Goal: Navigation & Orientation: Go to known website

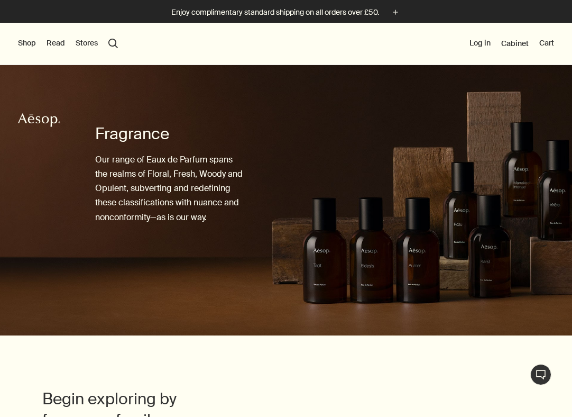
click at [30, 45] on button "Shop" at bounding box center [27, 43] width 18 height 11
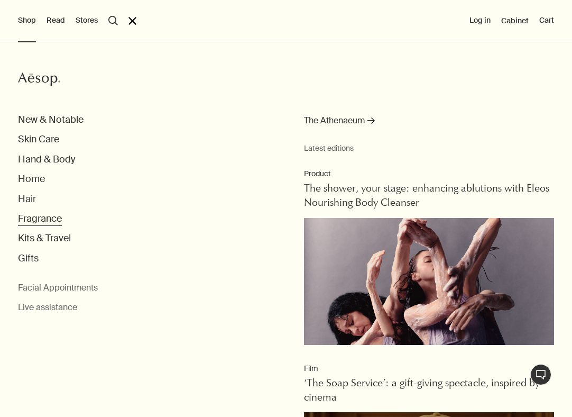
click at [47, 219] on button "Fragrance" at bounding box center [40, 218] width 44 height 12
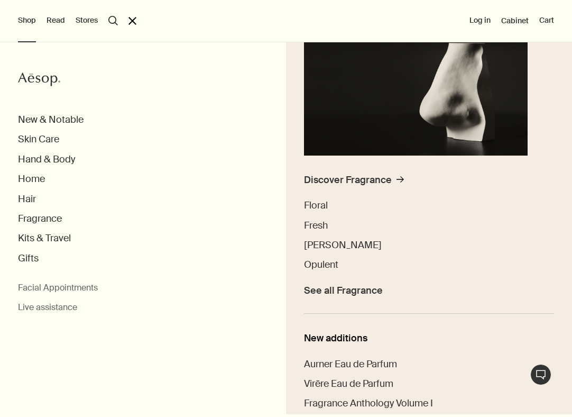
scroll to position [159, 0]
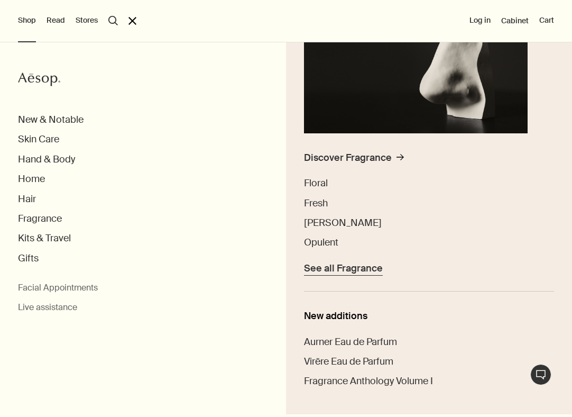
click at [347, 274] on span "See all Fragrance" at bounding box center [343, 268] width 79 height 12
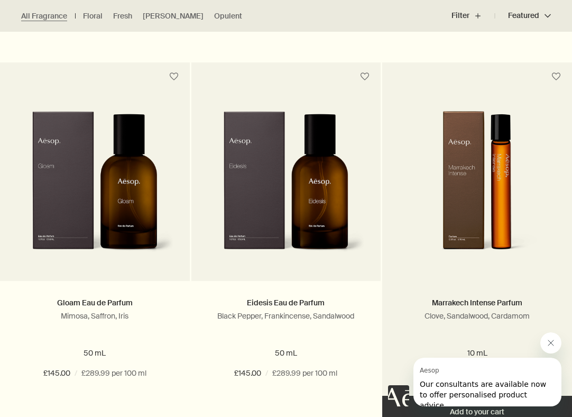
scroll to position [1763, 0]
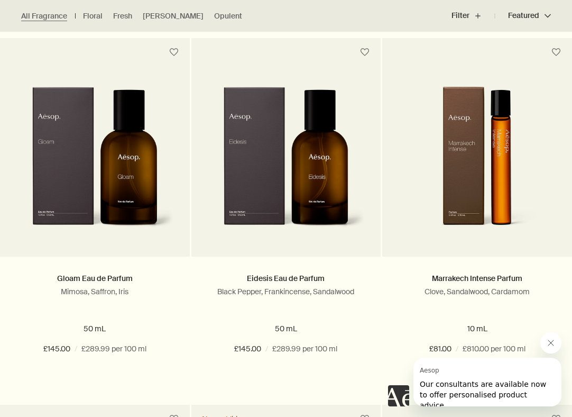
click at [550, 339] on icon "關閉來自 Aesop 的訊息" at bounding box center [551, 342] width 8 height 8
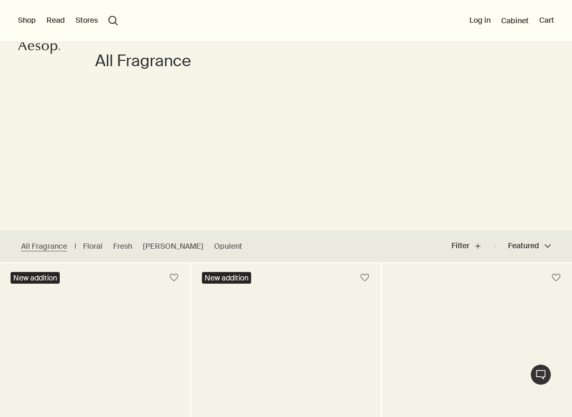
scroll to position [67, 0]
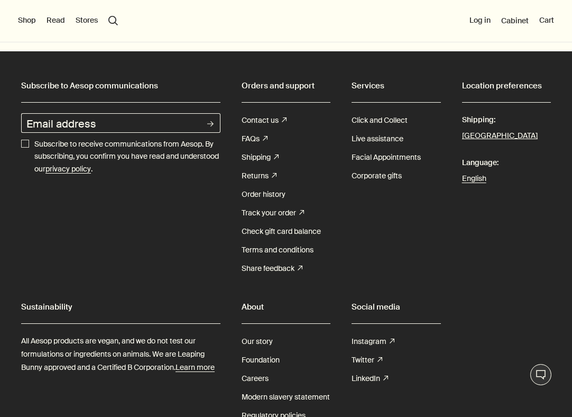
scroll to position [2190, 0]
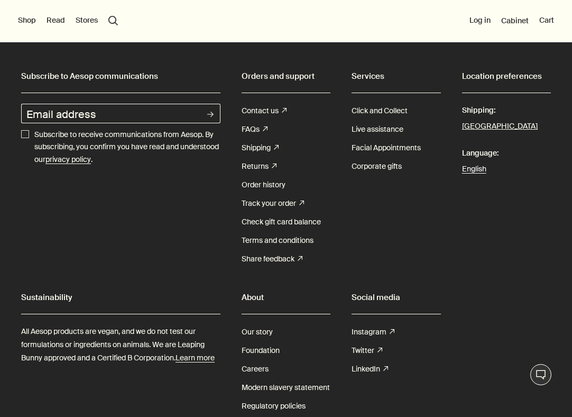
click at [480, 175] on link "English" at bounding box center [506, 168] width 89 height 13
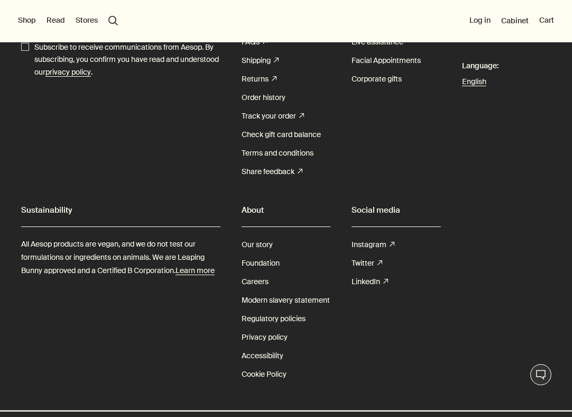
scroll to position [2285, 0]
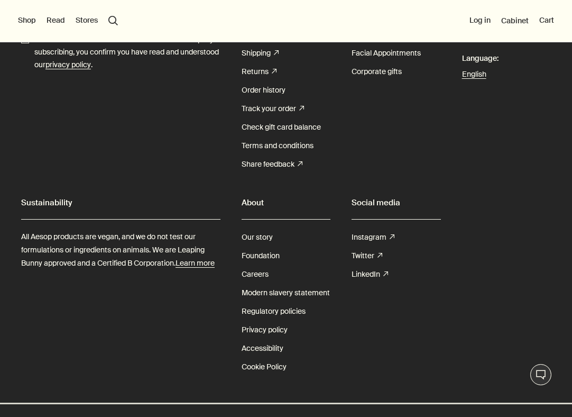
click at [508, 39] on button "[GEOGRAPHIC_DATA]" at bounding box center [500, 32] width 76 height 14
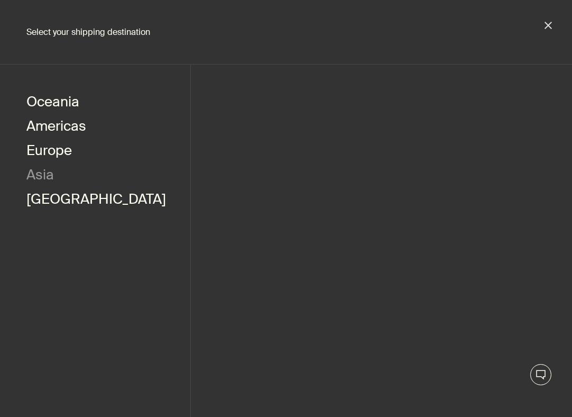
click at [44, 174] on button "Asia" at bounding box center [39, 176] width 27 height 24
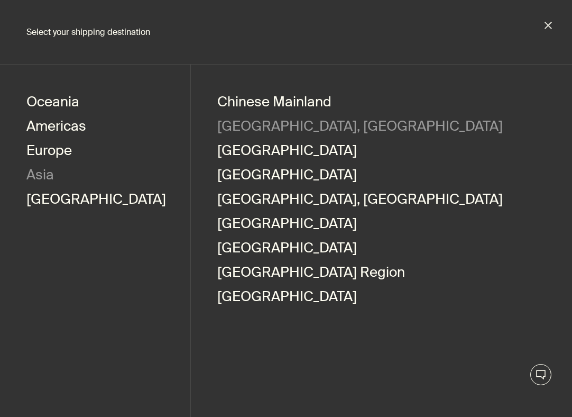
click at [250, 124] on button "Hong Kong, SAR" at bounding box center [359, 127] width 285 height 24
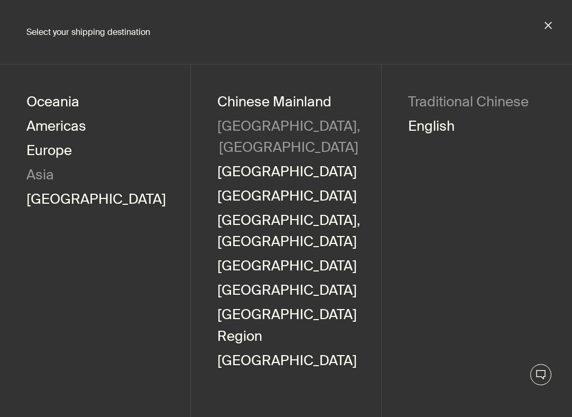
click at [448, 105] on link "Traditional Chinese" at bounding box center [468, 103] width 121 height 24
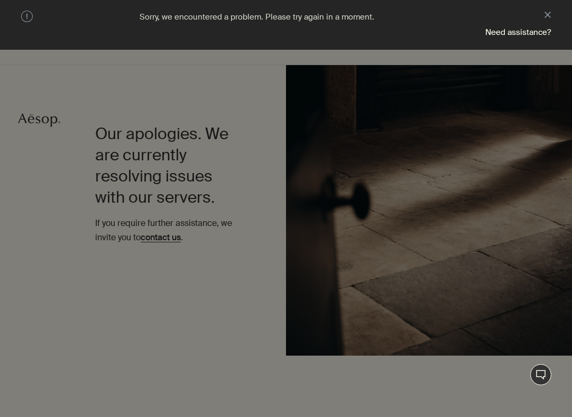
click at [544, 12] on aside "warning Sorry, we encountered a problem. Please try again in a moment. close Ne…" at bounding box center [286, 25] width 572 height 50
click at [546, 13] on button "close" at bounding box center [547, 16] width 6 height 11
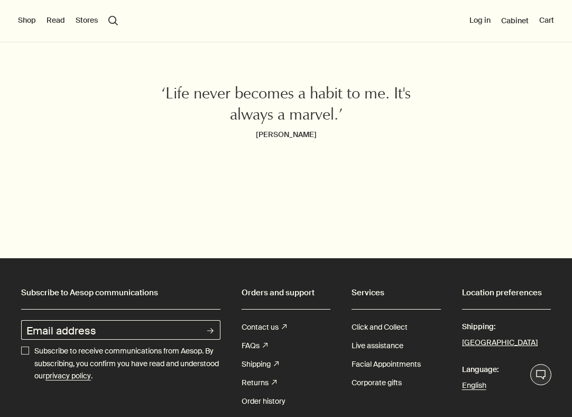
scroll to position [374, 0]
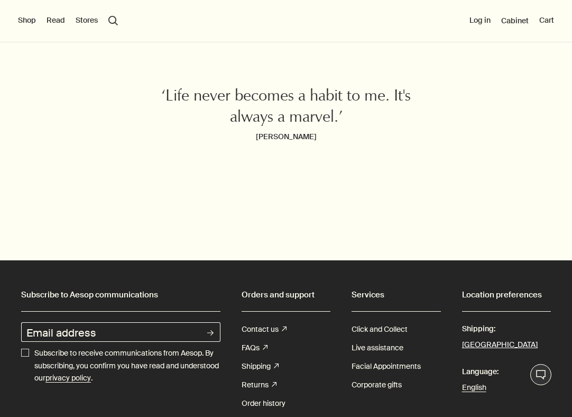
click at [473, 344] on button "[GEOGRAPHIC_DATA]" at bounding box center [500, 345] width 76 height 14
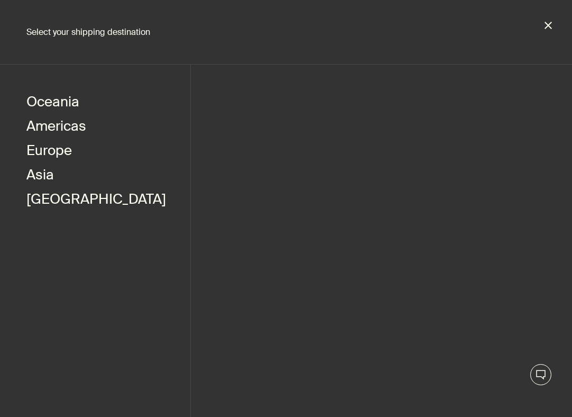
click at [548, 28] on button "close" at bounding box center [548, 26] width 10 height 10
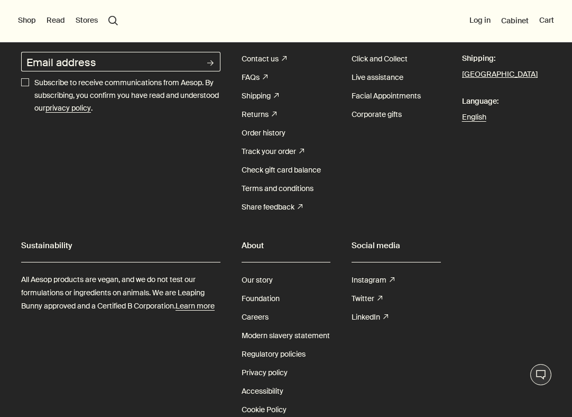
scroll to position [2674, 0]
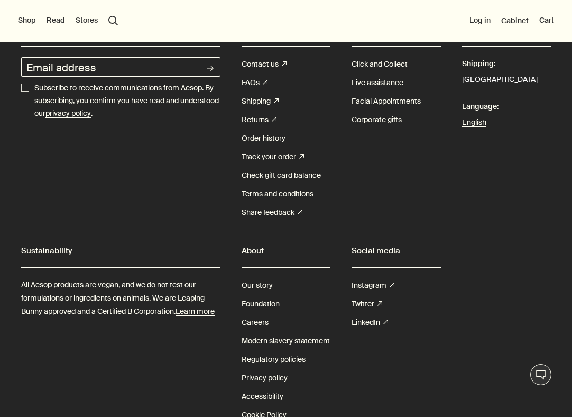
click at [498, 87] on button "[GEOGRAPHIC_DATA]" at bounding box center [500, 80] width 76 height 14
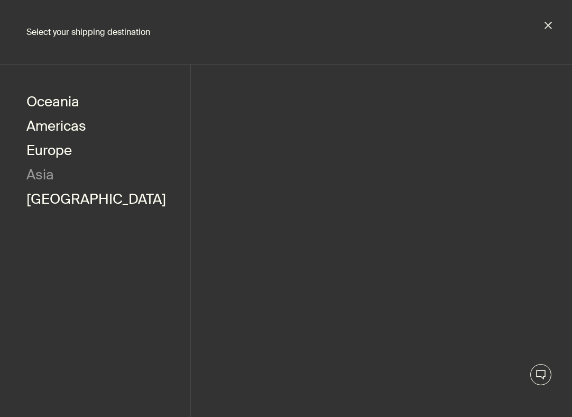
click at [28, 174] on button "Asia" at bounding box center [39, 176] width 27 height 24
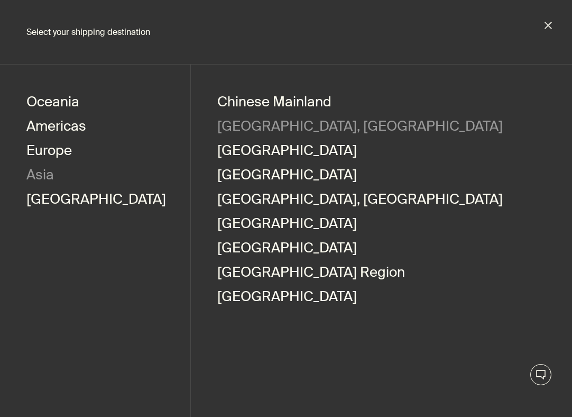
click at [239, 132] on button "Hong Kong, SAR" at bounding box center [359, 127] width 285 height 24
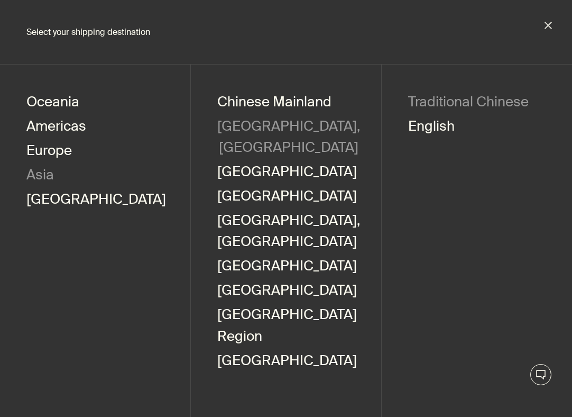
click at [457, 105] on link "Traditional Chinese" at bounding box center [468, 103] width 121 height 24
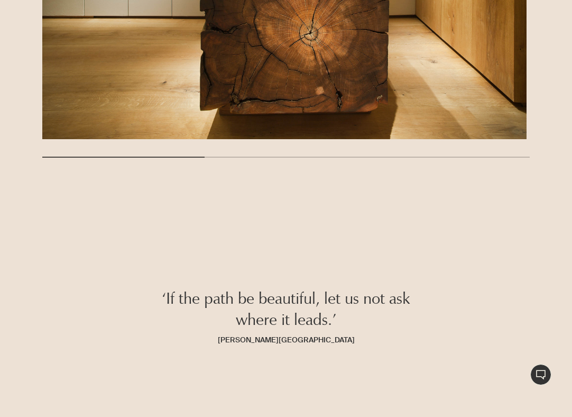
scroll to position [1506, 0]
